Goal: Task Accomplishment & Management: Manage account settings

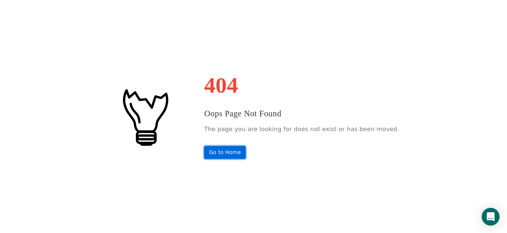
click at [224, 156] on link "Go to Home" at bounding box center [225, 152] width 42 height 13
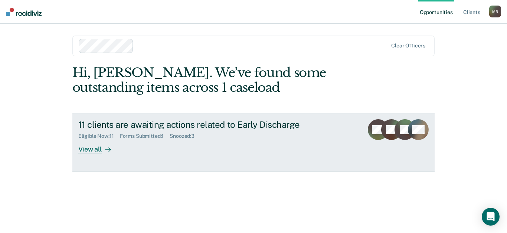
click at [98, 154] on div "View all" at bounding box center [99, 146] width 42 height 14
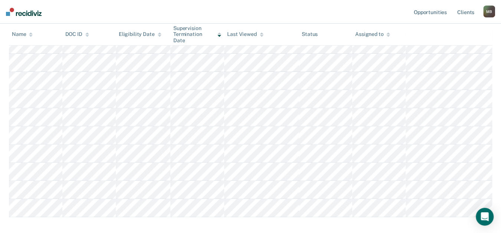
scroll to position [82, 0]
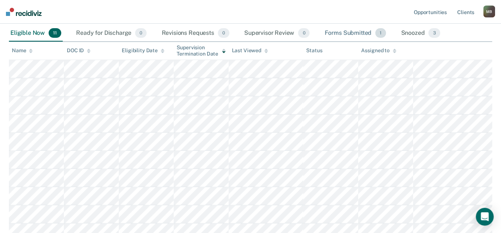
click at [377, 42] on div "Forms Submitted 1" at bounding box center [355, 33] width 65 height 16
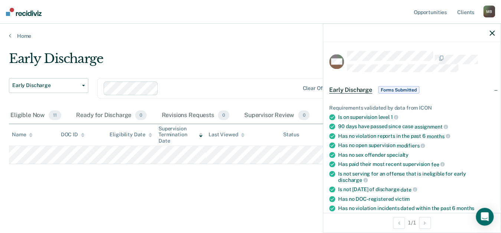
click at [378, 93] on span "Forms Submitted" at bounding box center [398, 89] width 41 height 7
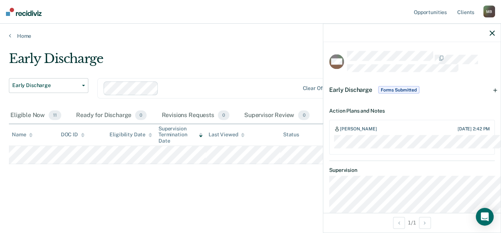
click at [194, 202] on main "Early Discharge Early Discharge Early Discharge Clear officers Eligible Now 11 …" at bounding box center [250, 135] width 501 height 192
click at [490, 36] on icon "button" at bounding box center [491, 32] width 5 height 5
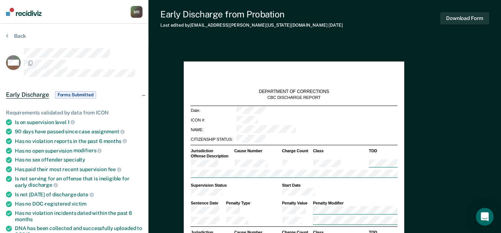
click at [96, 99] on span "Forms Submitted" at bounding box center [75, 94] width 41 height 7
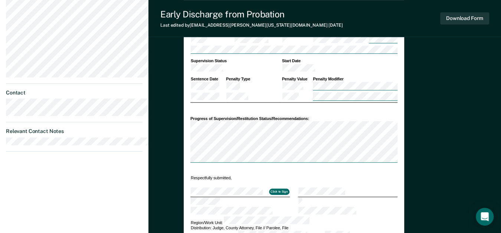
scroll to position [41, 0]
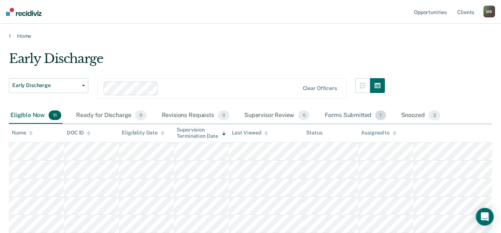
click at [372, 124] on div "Forms Submitted 1" at bounding box center [355, 116] width 65 height 16
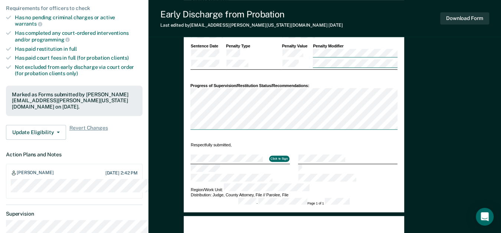
scroll to position [288, 0]
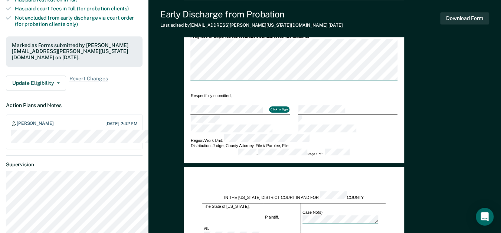
type textarea "x"
click at [55, 90] on button "Update Eligibility" at bounding box center [36, 83] width 60 height 15
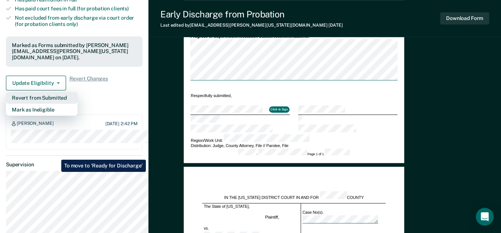
click at [56, 104] on button "Revert from Submitted" at bounding box center [42, 98] width 72 height 12
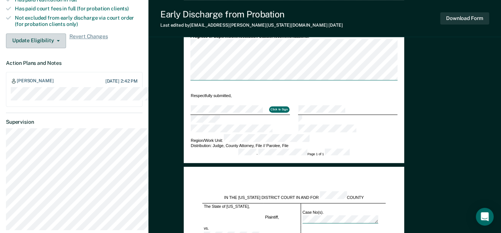
click at [56, 48] on button "Update Eligibility" at bounding box center [36, 40] width 60 height 15
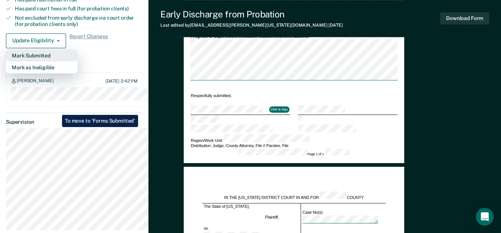
click at [56, 62] on button "Mark Submitted" at bounding box center [42, 56] width 72 height 12
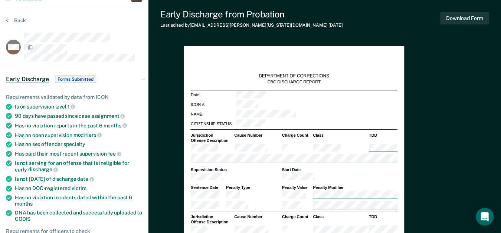
scroll to position [0, 0]
